Goal: Information Seeking & Learning: Find specific page/section

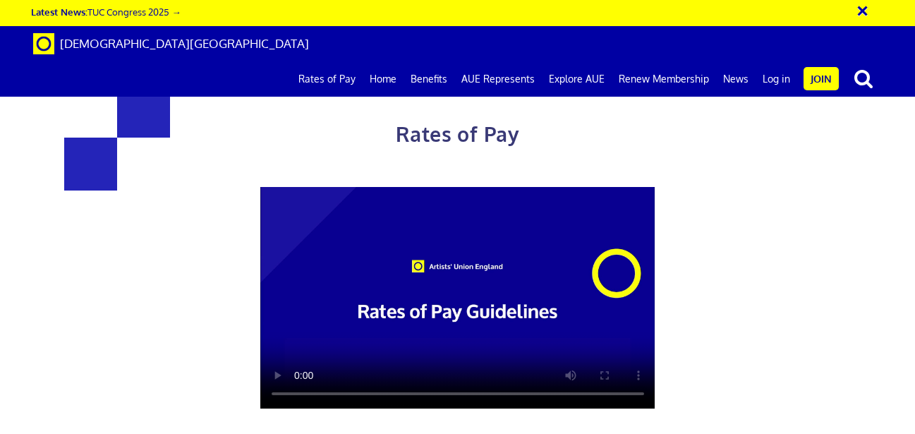
scroll to position [0, 4]
click at [227, 143] on h1 "Rates of Pay" at bounding box center [457, 118] width 625 height 67
click at [776, 61] on link "Log in" at bounding box center [777, 78] width 42 height 35
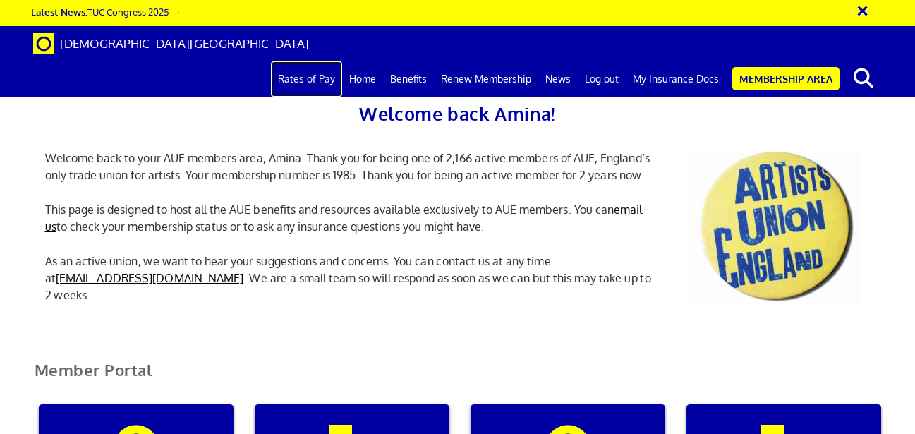
click at [334, 61] on link "Rates of Pay" at bounding box center [306, 78] width 71 height 35
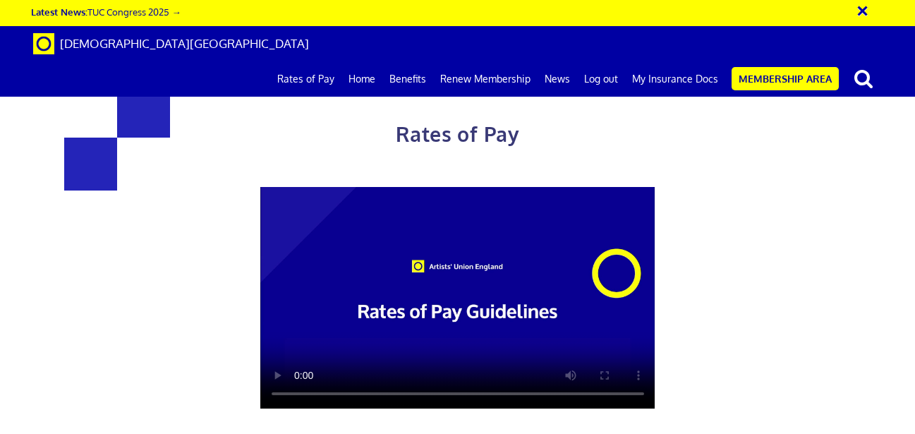
scroll to position [0, 4]
click at [643, 61] on link "My Insurance Docs" at bounding box center [675, 78] width 100 height 35
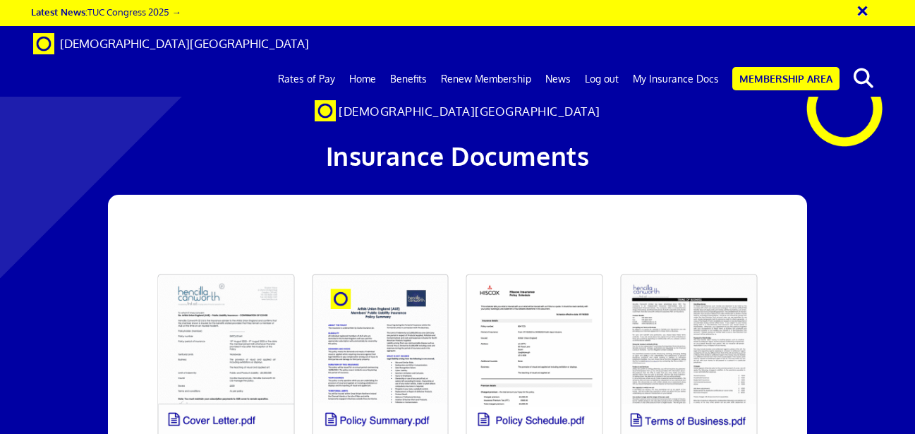
scroll to position [215, 0]
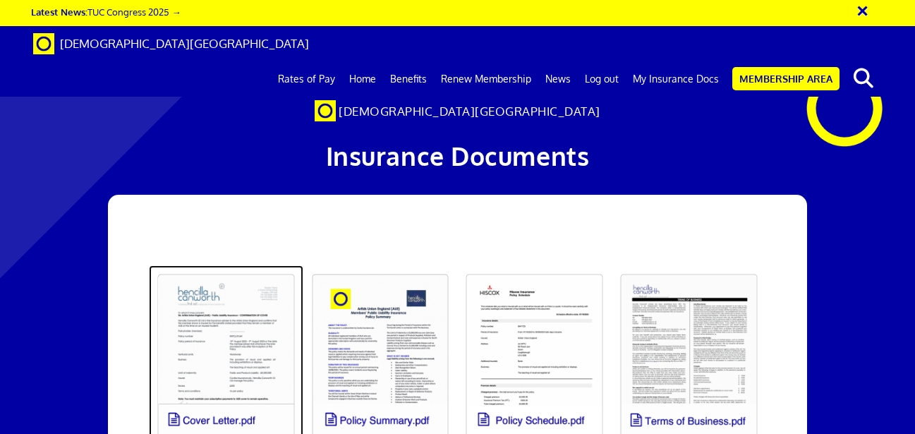
click at [251, 265] on link at bounding box center [226, 356] width 155 height 182
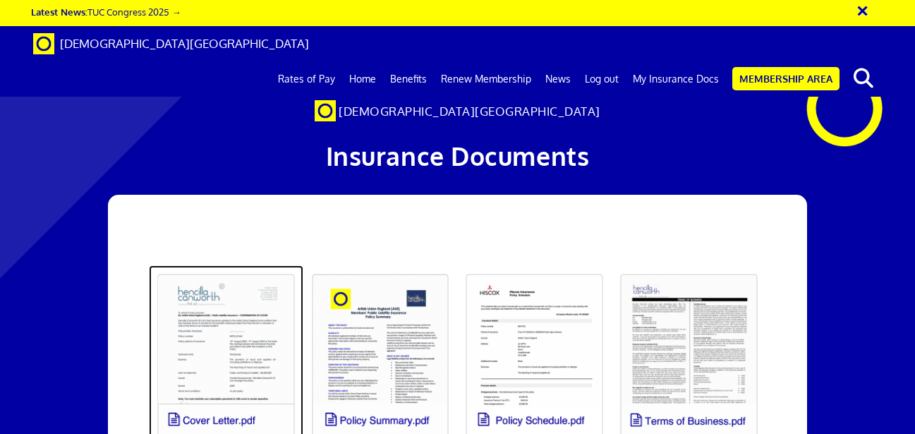
click at [260, 265] on link at bounding box center [226, 356] width 155 height 182
